Goal: Task Accomplishment & Management: Manage account settings

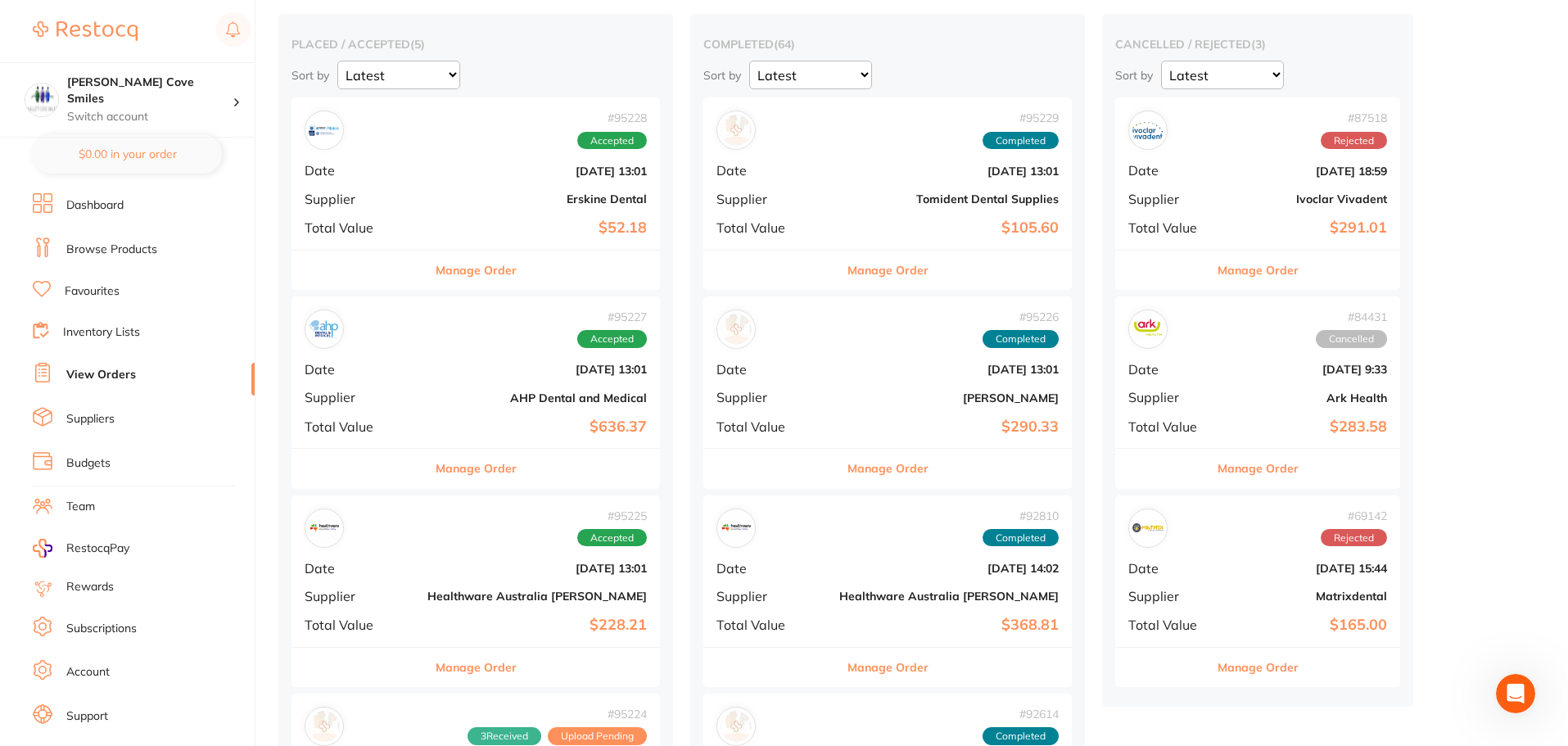
scroll to position [82, 0]
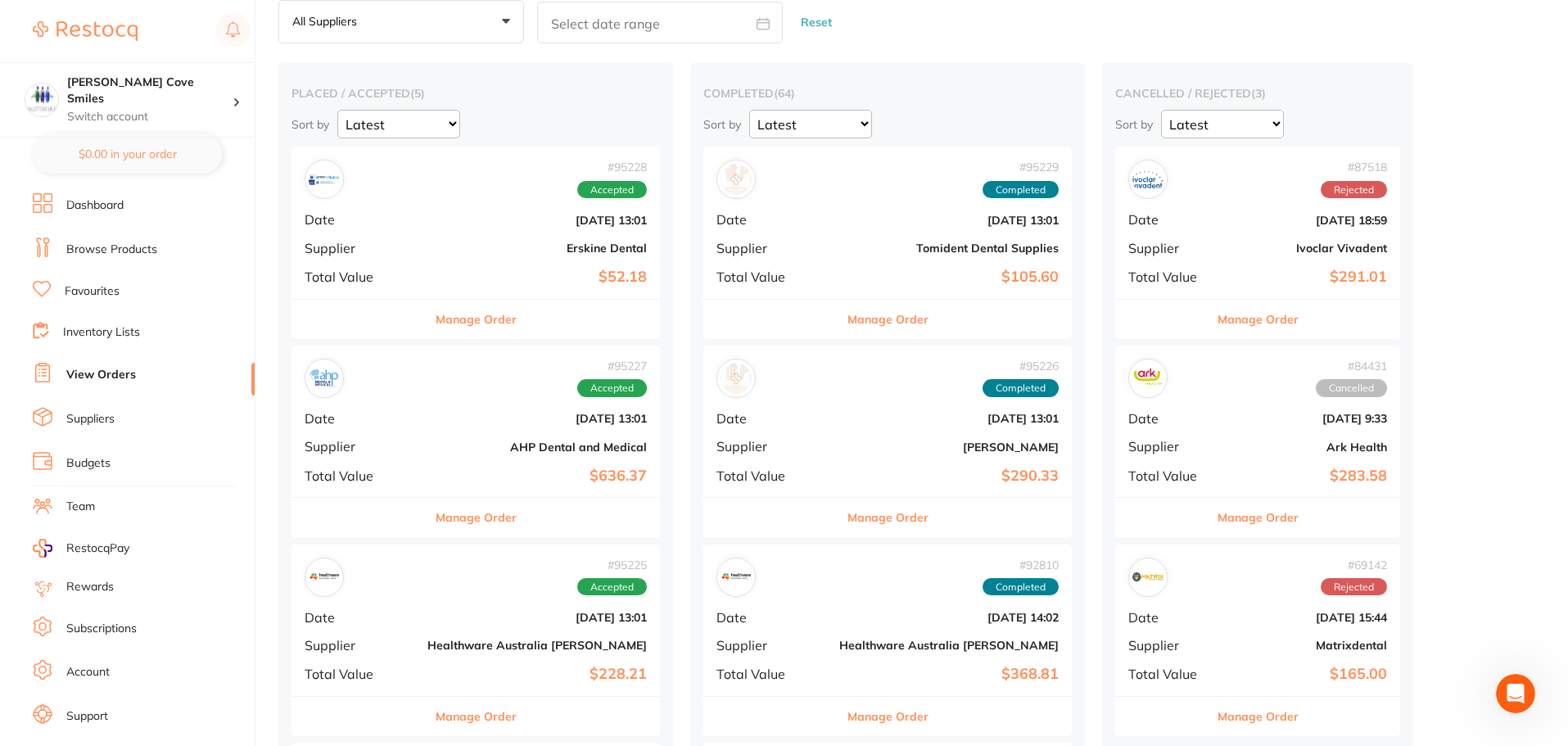
click at [461, 513] on button "Manage Order" at bounding box center [477, 517] width 81 height 40
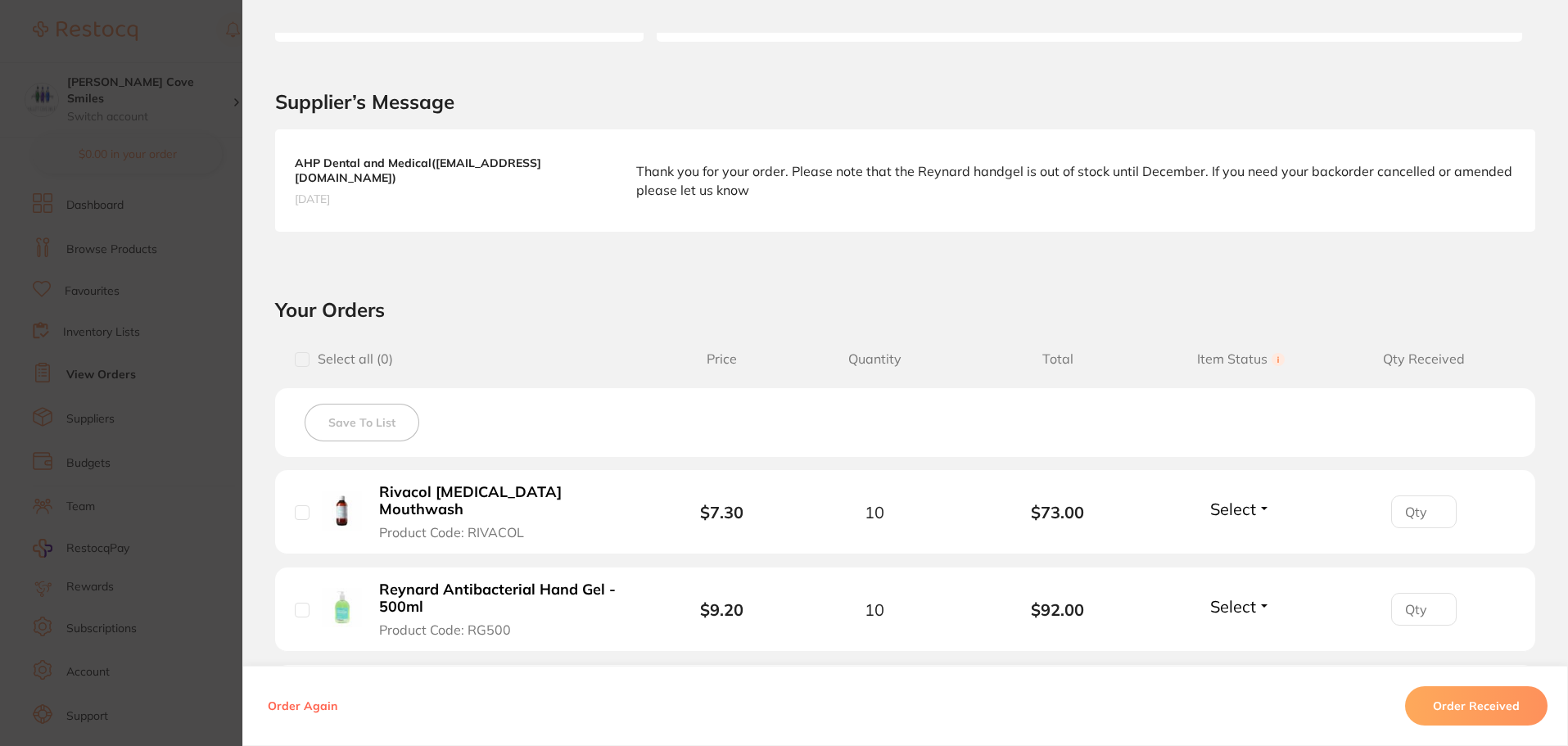
scroll to position [655, 0]
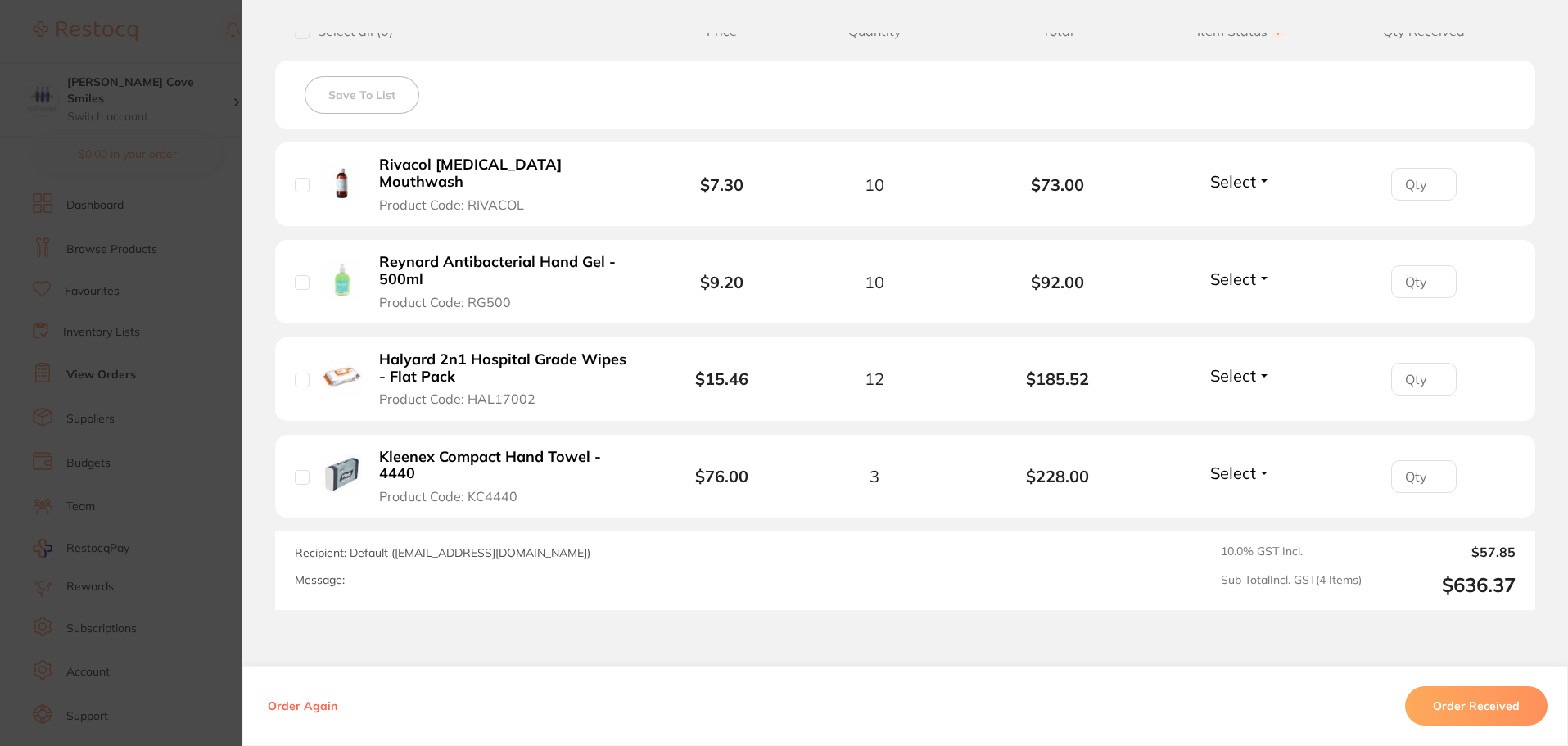
click at [1257, 174] on button "Select" at bounding box center [1241, 181] width 71 height 20
click at [1243, 204] on button "Received" at bounding box center [1241, 217] width 42 height 25
click at [1257, 268] on button "Select" at bounding box center [1241, 278] width 71 height 20
click at [1235, 332] on span "Back Order" at bounding box center [1242, 338] width 50 height 13
click at [1258, 365] on button "Select" at bounding box center [1241, 375] width 71 height 20
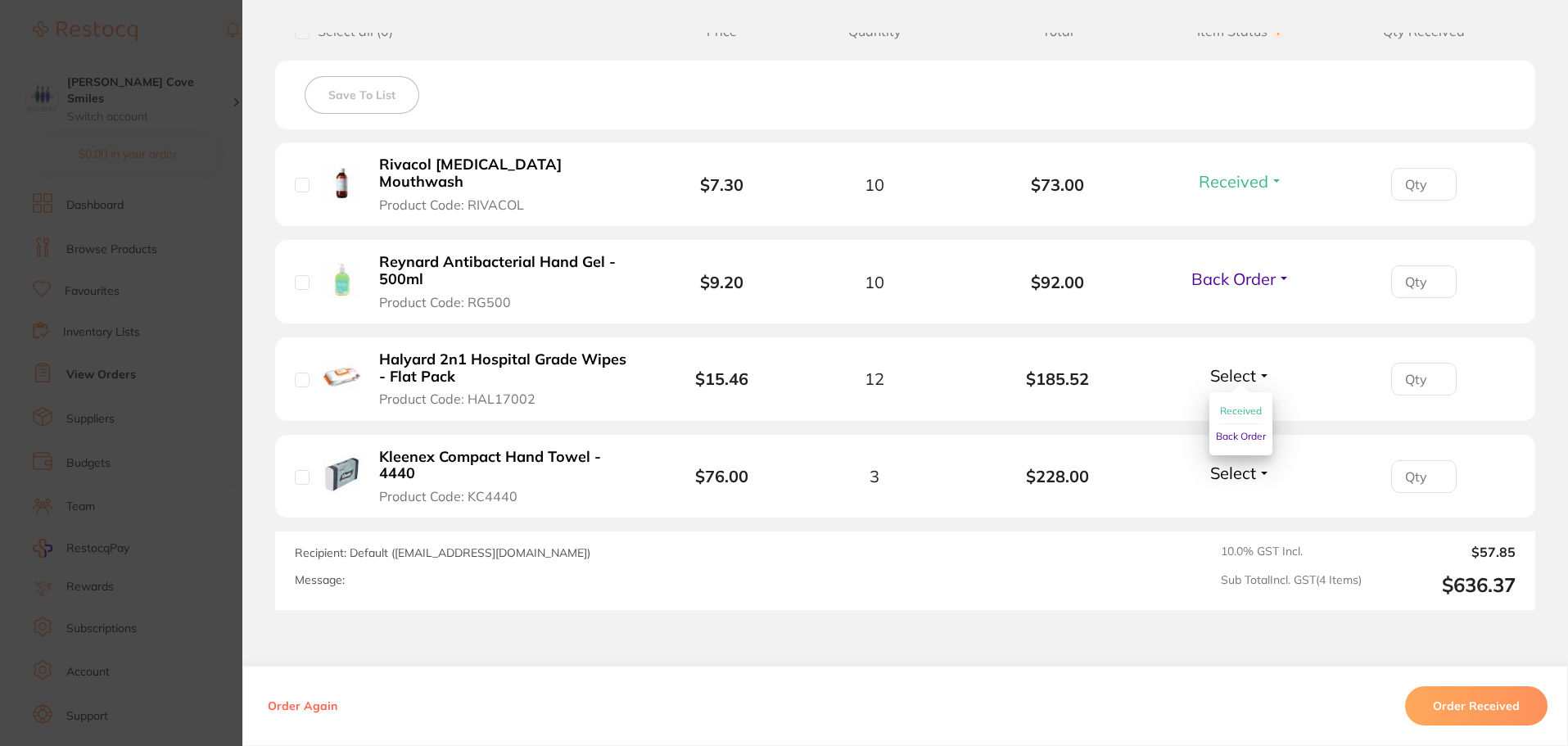
click at [1242, 405] on span "Received" at bounding box center [1241, 411] width 42 height 13
click at [1259, 463] on button "Select" at bounding box center [1241, 473] width 71 height 20
click at [1239, 502] on span "Received" at bounding box center [1241, 508] width 42 height 13
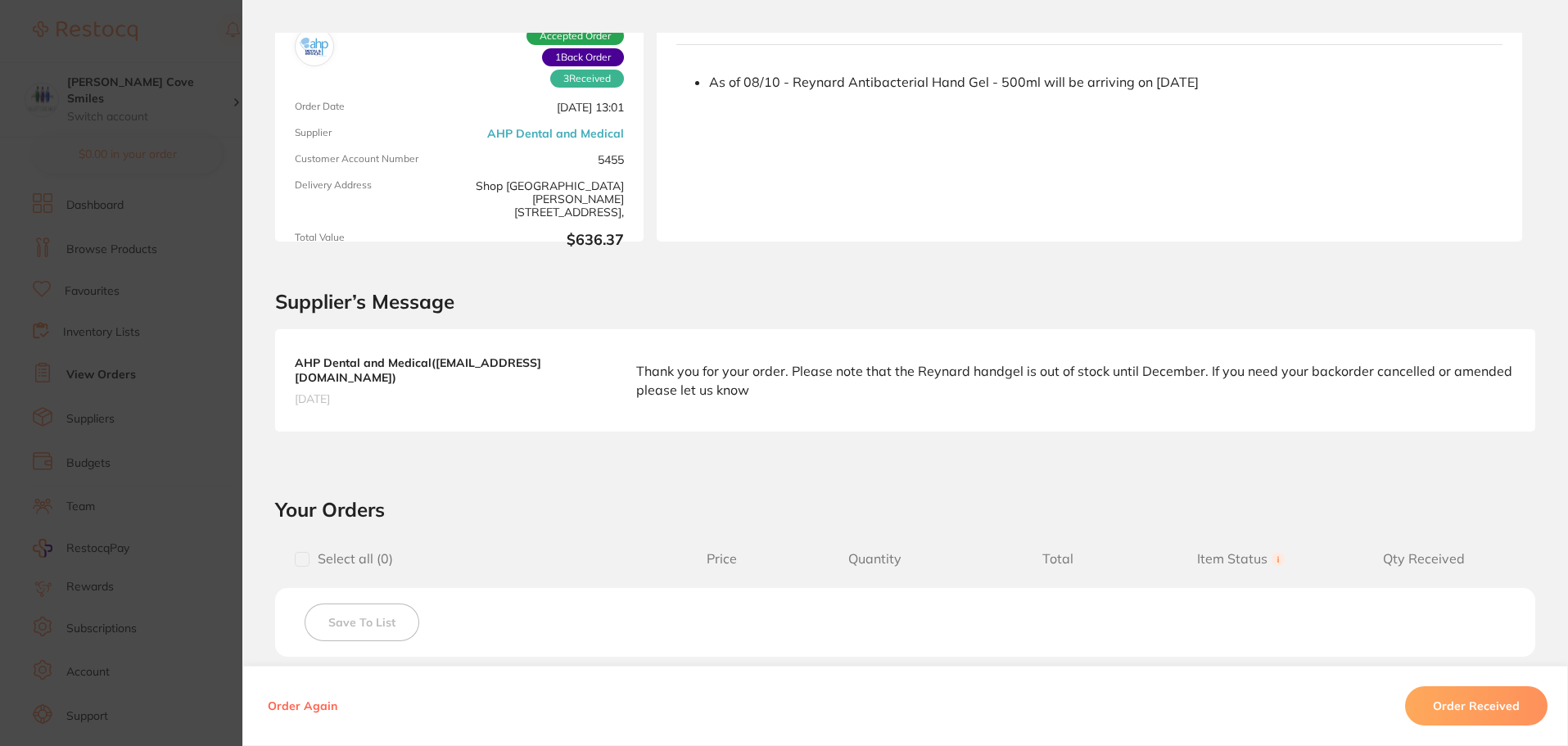
scroll to position [0, 0]
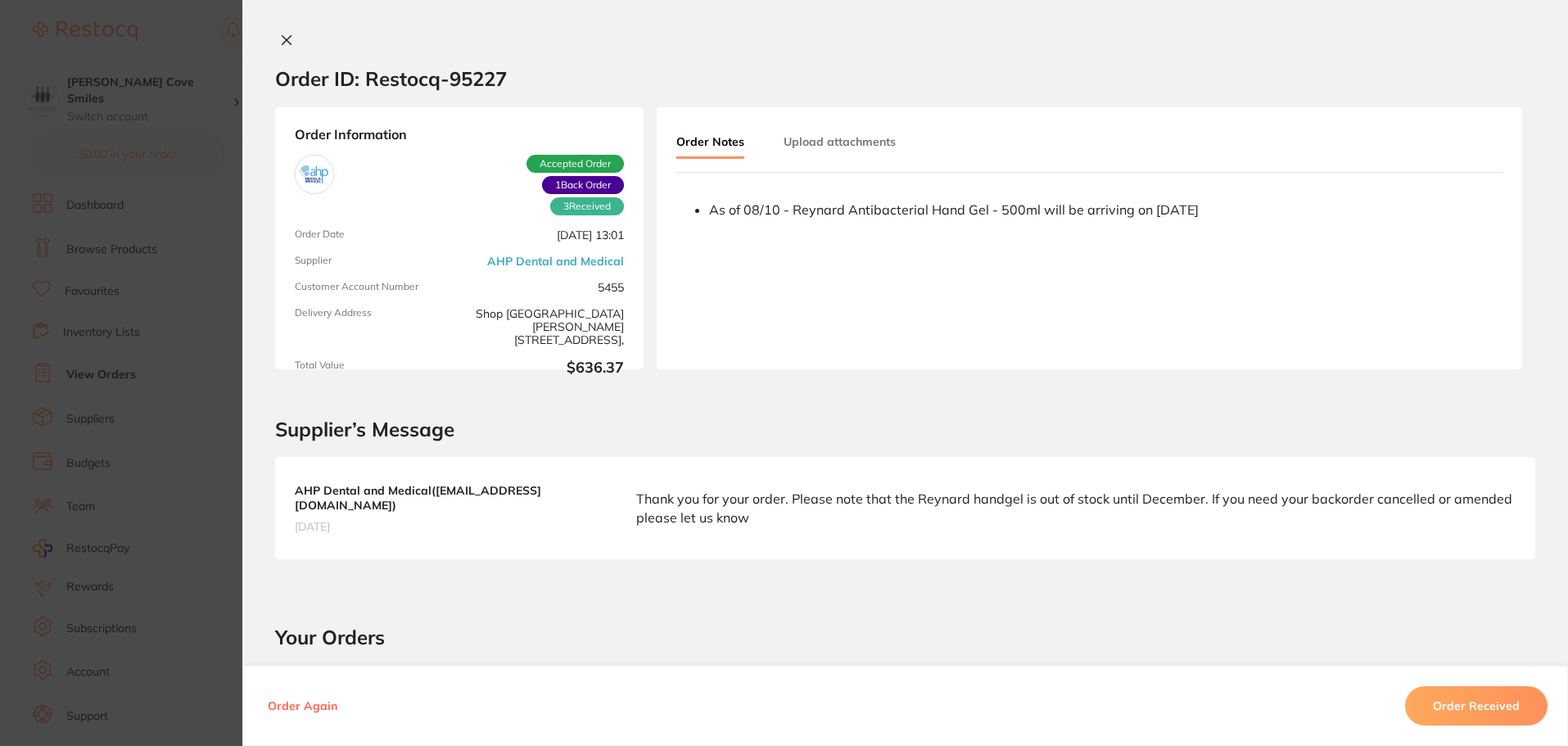
click at [283, 38] on icon at bounding box center [287, 40] width 9 height 9
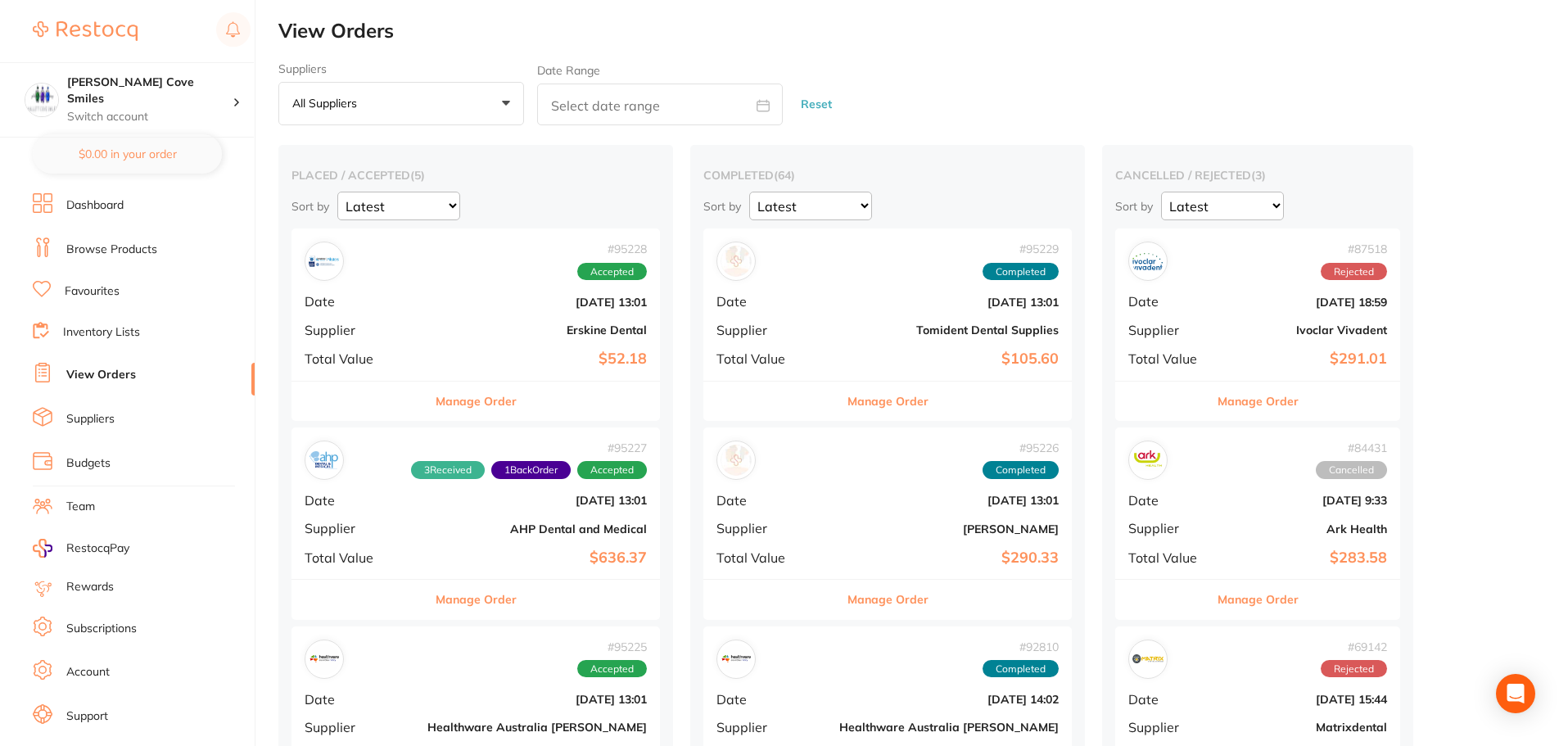
click at [453, 397] on button "Manage Order" at bounding box center [477, 401] width 81 height 40
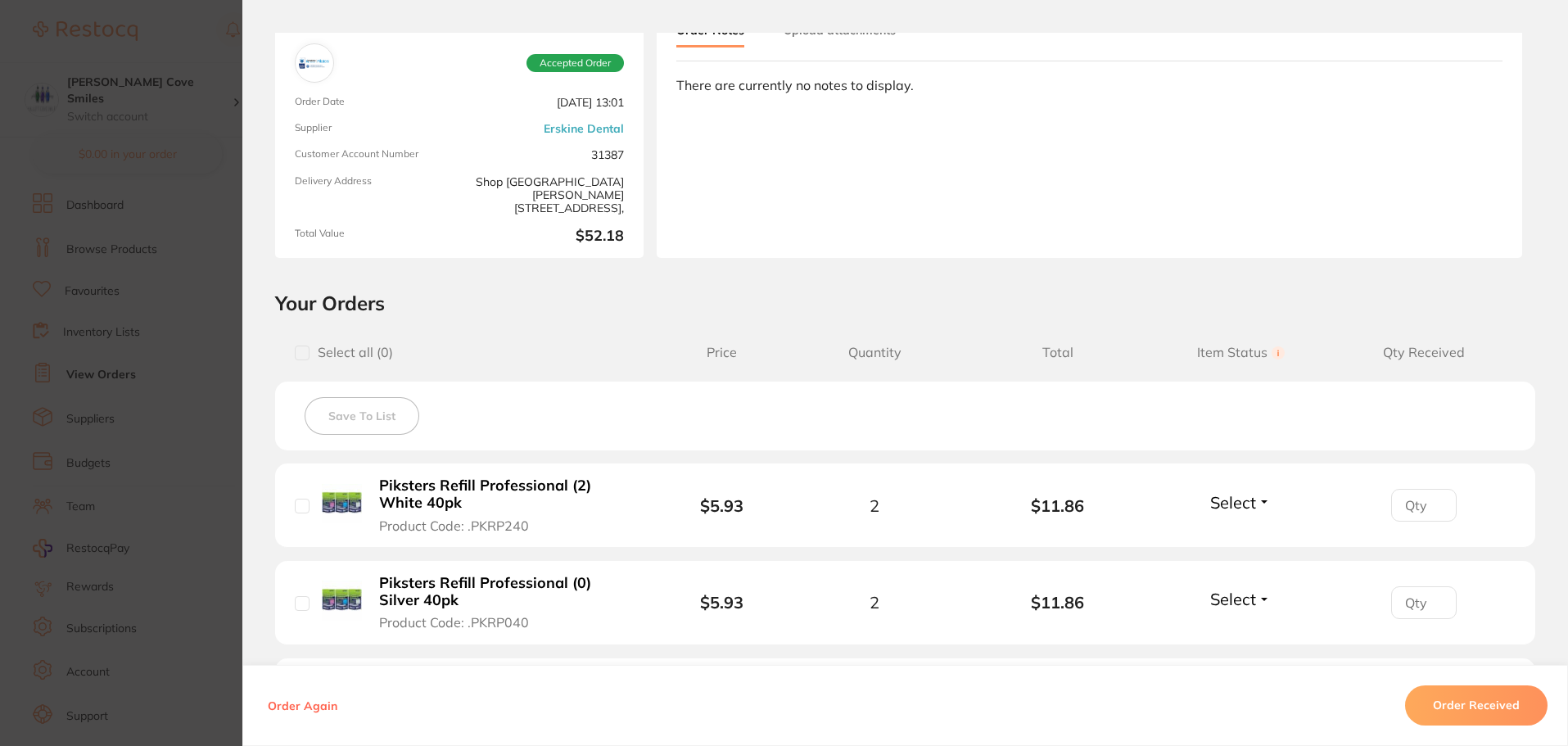
scroll to position [327, 0]
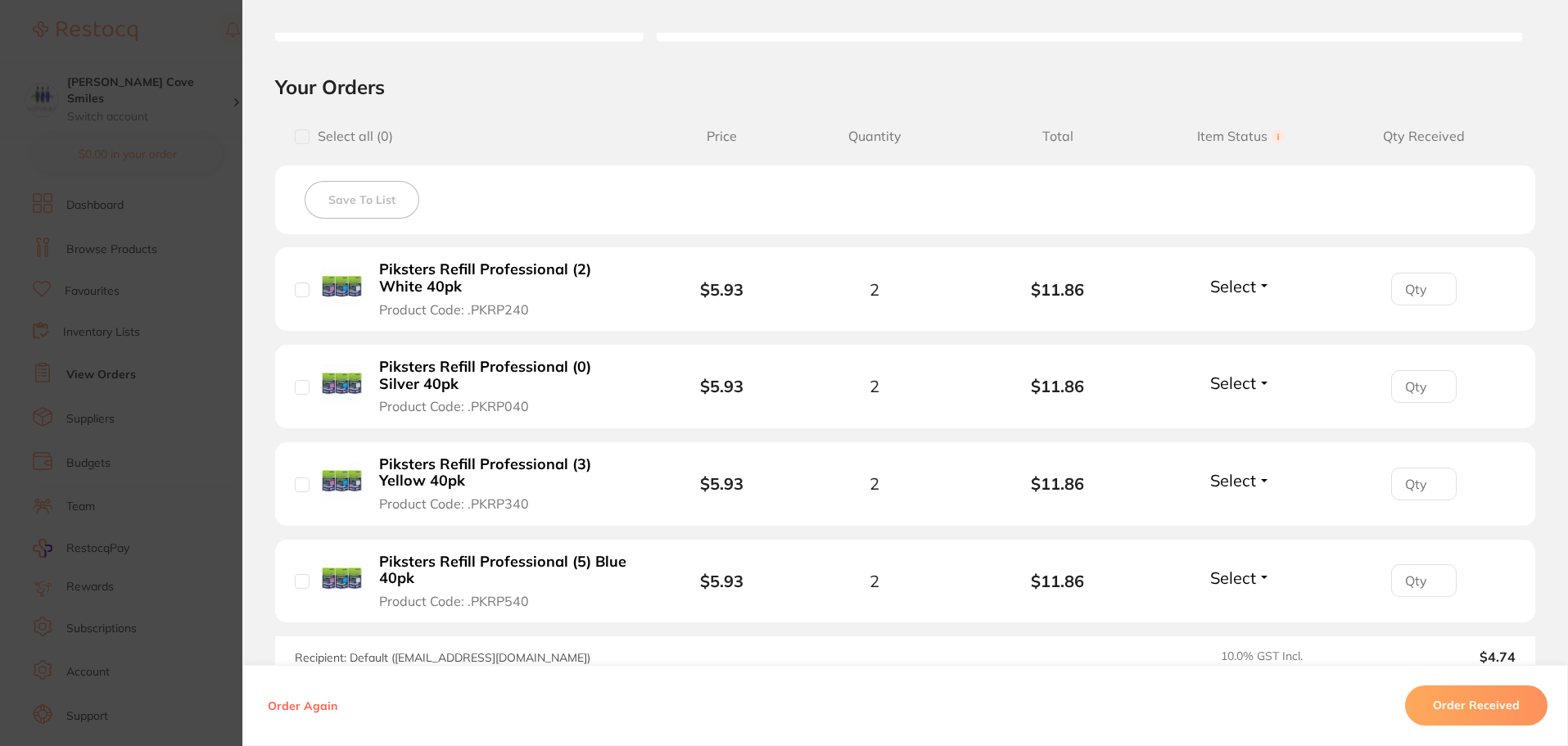
click at [1451, 707] on button "Order Received" at bounding box center [1476, 706] width 142 height 40
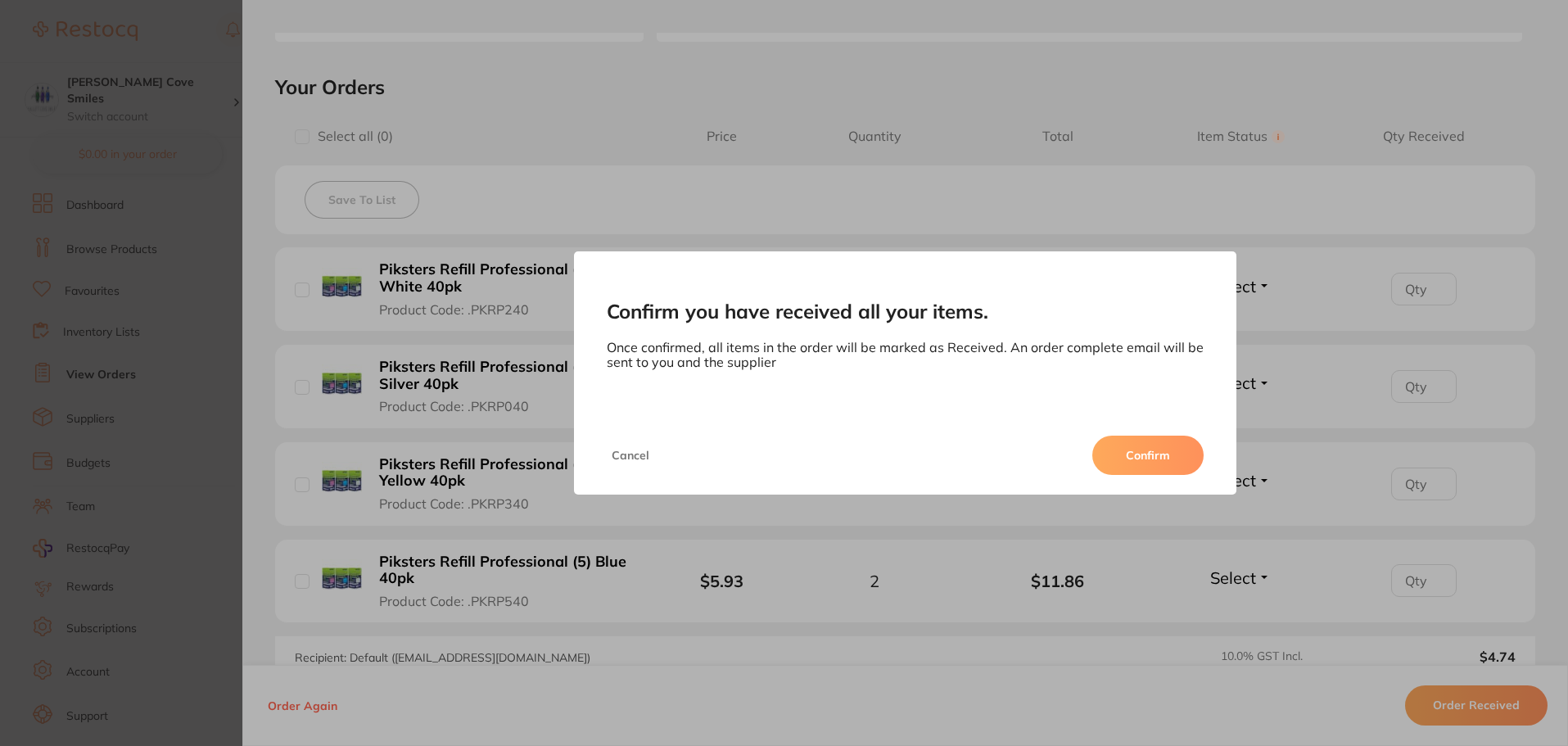
click at [1121, 451] on button "Confirm" at bounding box center [1148, 455] width 111 height 40
